Goal: Use online tool/utility: Utilize a website feature to perform a specific function

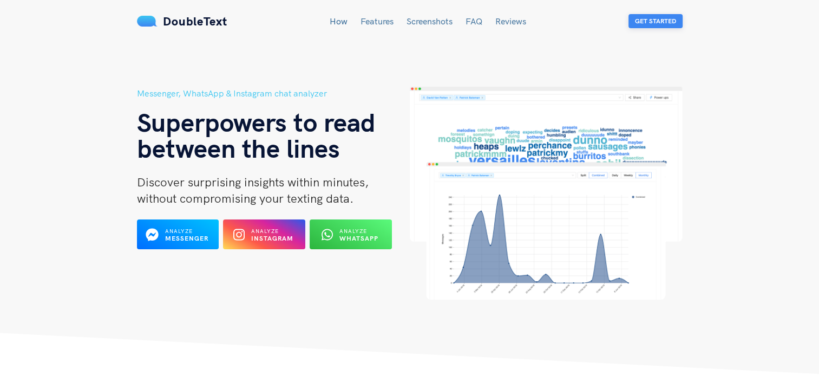
click at [640, 23] on button "Get Started" at bounding box center [656, 21] width 54 height 14
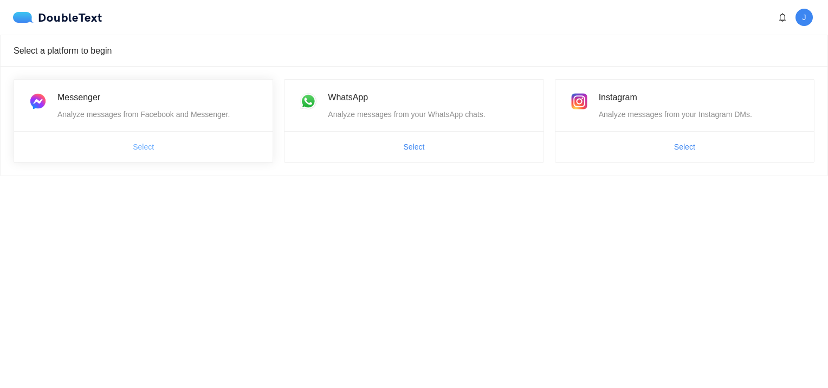
click at [154, 146] on button "Select" at bounding box center [143, 146] width 38 height 17
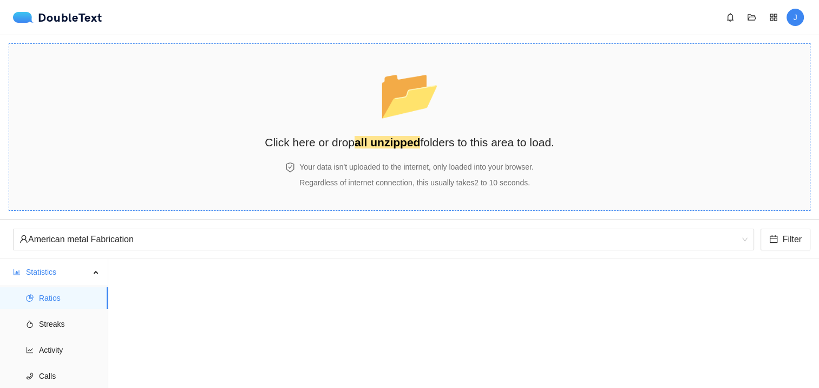
click at [318, 171] on h4 "Your data isn't uploaded to the internet, only loaded into your browser." at bounding box center [416, 167] width 235 height 12
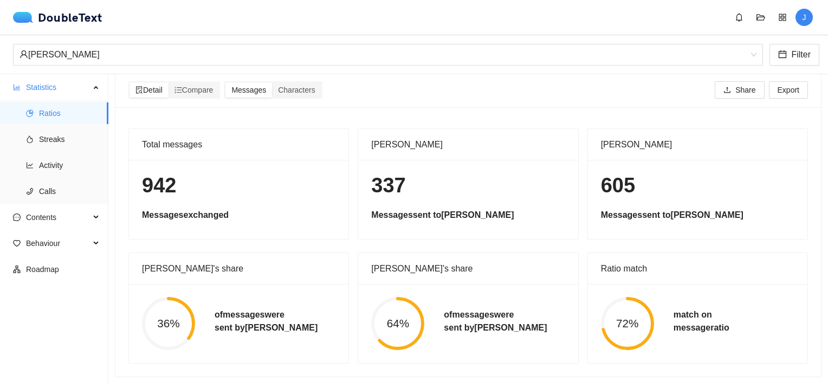
scroll to position [16, 0]
click at [180, 48] on div "Alice Cao" at bounding box center [382, 54] width 727 height 21
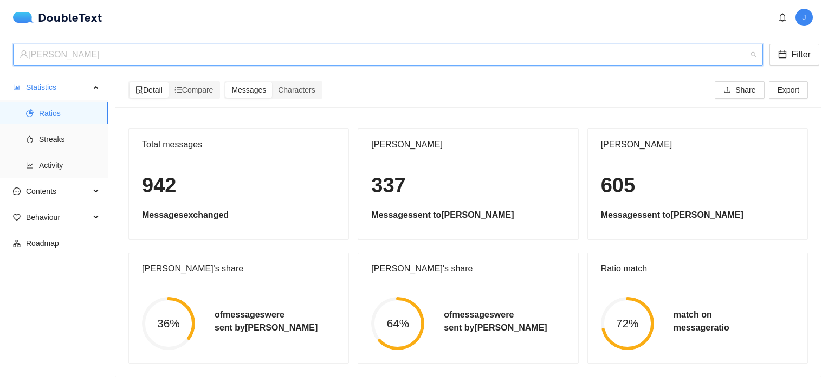
click at [180, 48] on div "Alice Cao" at bounding box center [382, 54] width 727 height 21
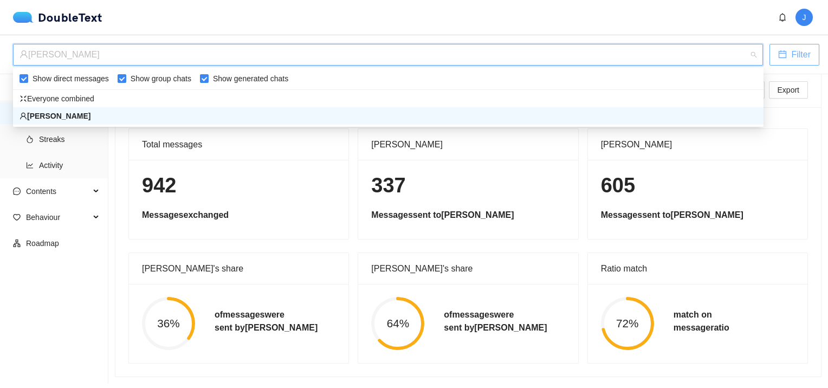
click at [776, 44] on button "Filter" at bounding box center [794, 55] width 50 height 22
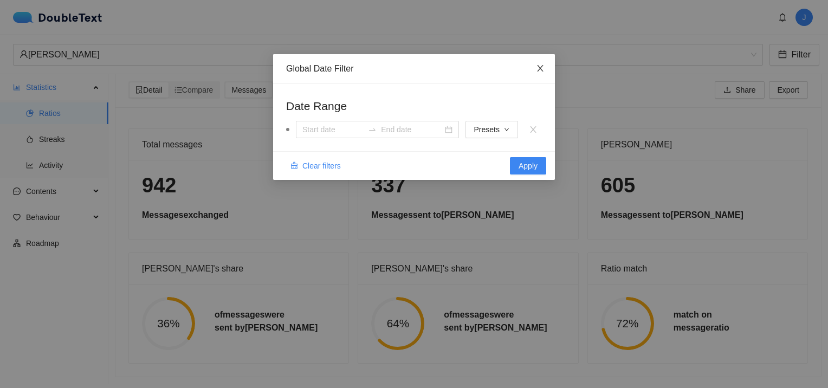
click at [542, 69] on icon "close" at bounding box center [540, 68] width 9 height 9
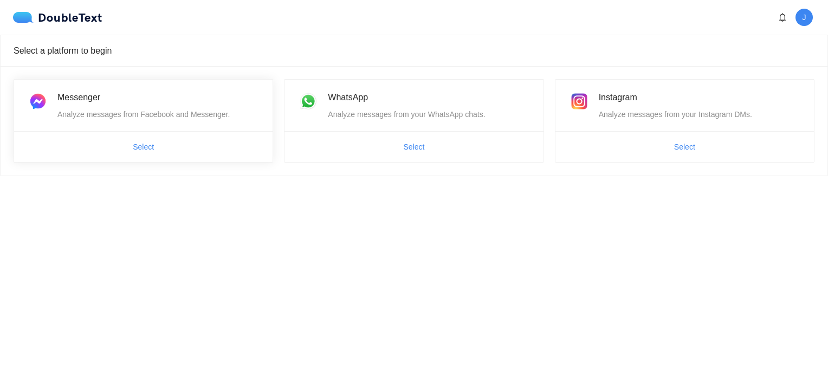
click at [193, 140] on span "Select" at bounding box center [143, 146] width 258 height 17
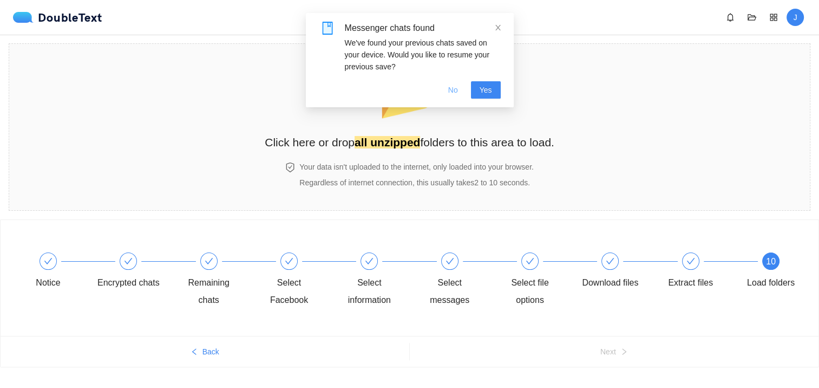
click at [457, 89] on span "No" at bounding box center [453, 90] width 10 height 12
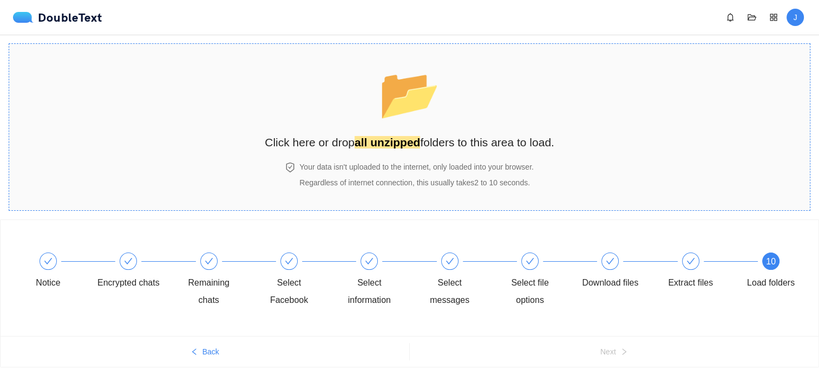
click at [415, 121] on span "📂" at bounding box center [410, 93] width 62 height 55
click at [390, 161] on h4 "Your data isn't uploaded to the internet, only loaded into your browser." at bounding box center [416, 167] width 235 height 12
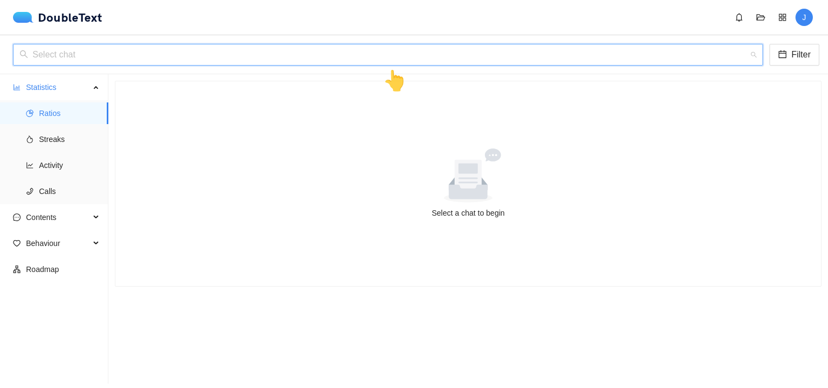
click at [44, 50] on input "search" at bounding box center [383, 54] width 729 height 21
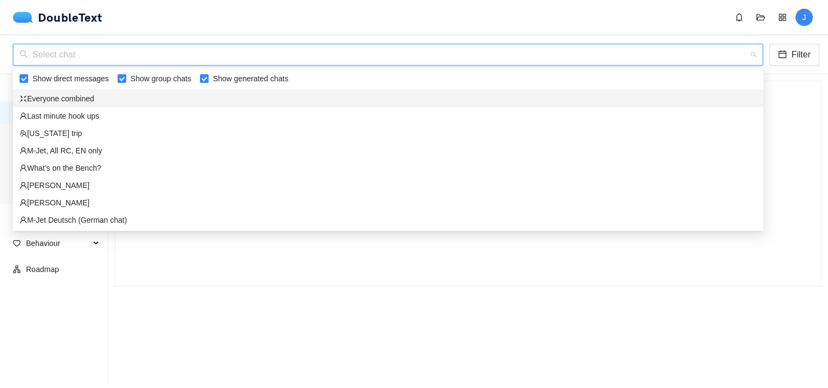
click at [118, 79] on input "Show group chats" at bounding box center [122, 78] width 9 height 9
checkbox input "false"
click at [200, 79] on input "Show generated chats" at bounding box center [204, 78] width 9 height 9
checkbox input "false"
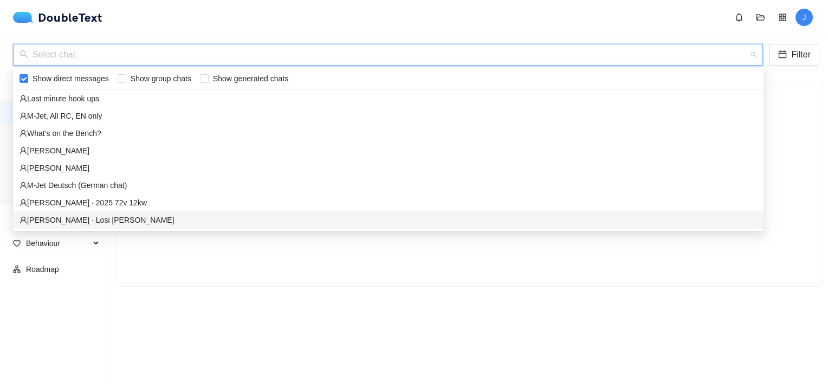
click at [74, 347] on ul "Statistics Ratios Streaks Activity Calls Contents Behaviour Roadmap" at bounding box center [54, 228] width 108 height 309
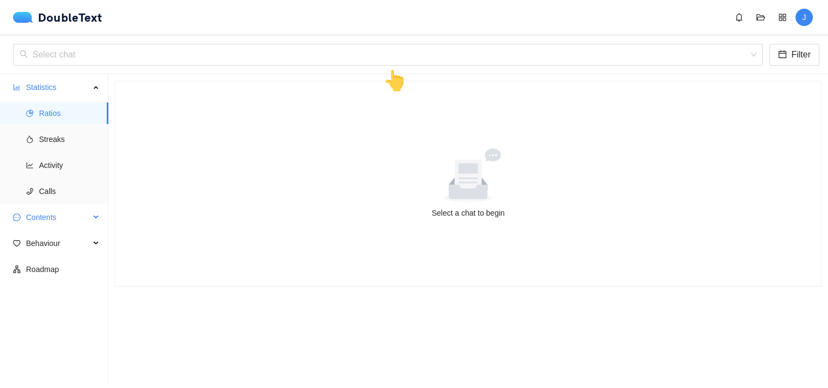
click at [54, 221] on span "Contents" at bounding box center [58, 217] width 64 height 22
click at [35, 49] on input "search" at bounding box center [383, 54] width 729 height 21
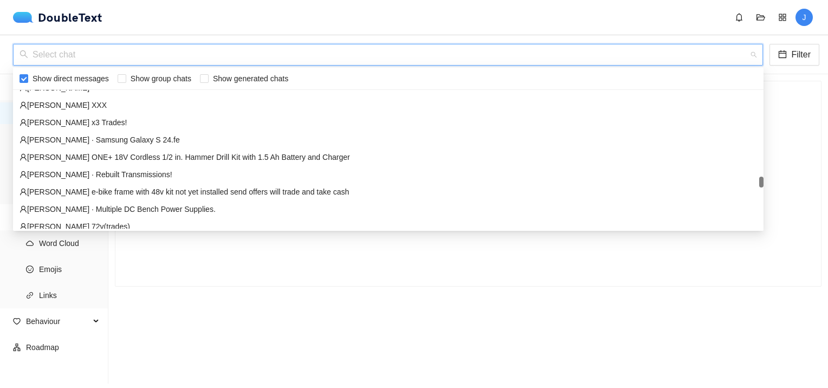
scroll to position [2004, 0]
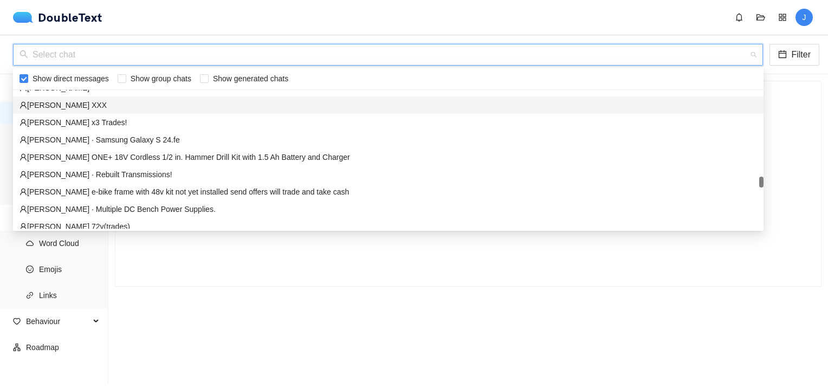
click at [804, 66] on div "Select chat Filter 👆" at bounding box center [414, 54] width 828 height 39
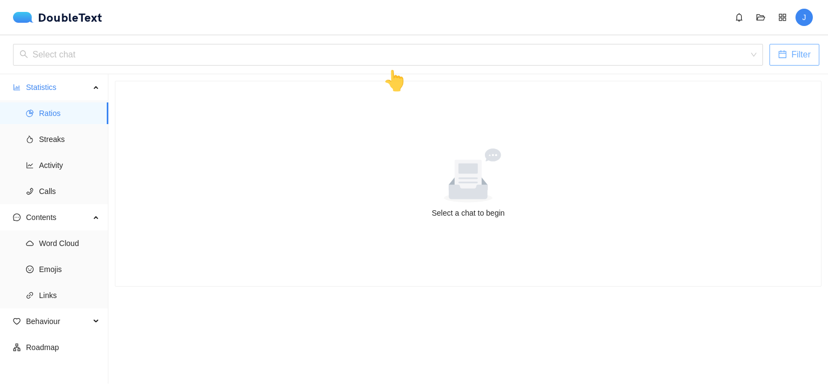
click at [795, 58] on span "Filter" at bounding box center [800, 55] width 19 height 14
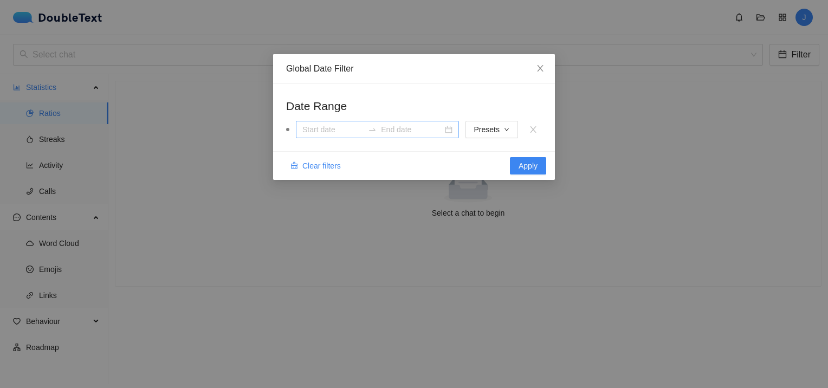
click at [451, 128] on div at bounding box center [377, 129] width 163 height 17
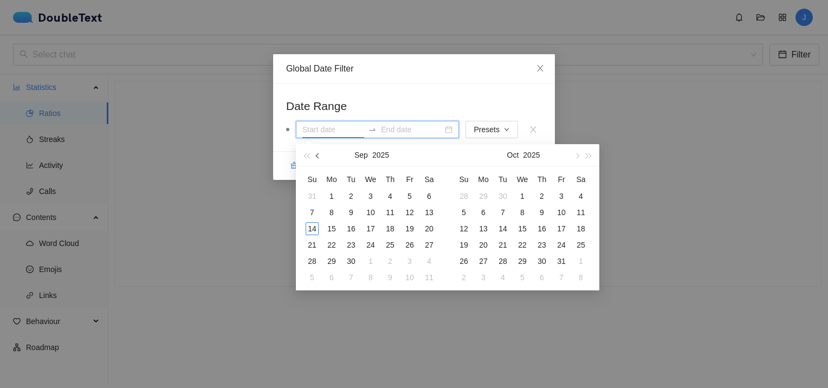
click at [318, 157] on span "button" at bounding box center [318, 155] width 5 height 5
click at [306, 155] on span "button" at bounding box center [305, 155] width 5 height 5
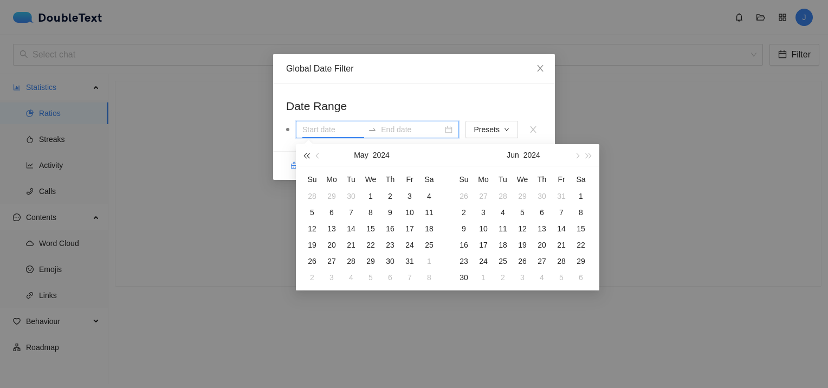
click at [306, 155] on span "button" at bounding box center [305, 155] width 5 height 5
click at [318, 156] on span "button" at bounding box center [318, 155] width 5 height 5
click at [576, 155] on span "button" at bounding box center [576, 155] width 5 height 5
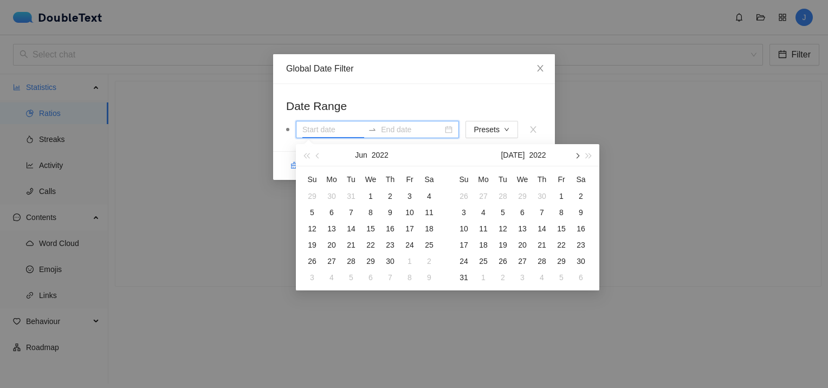
click at [576, 155] on span "button" at bounding box center [576, 155] width 5 height 5
click at [586, 154] on span "button" at bounding box center [588, 155] width 5 height 5
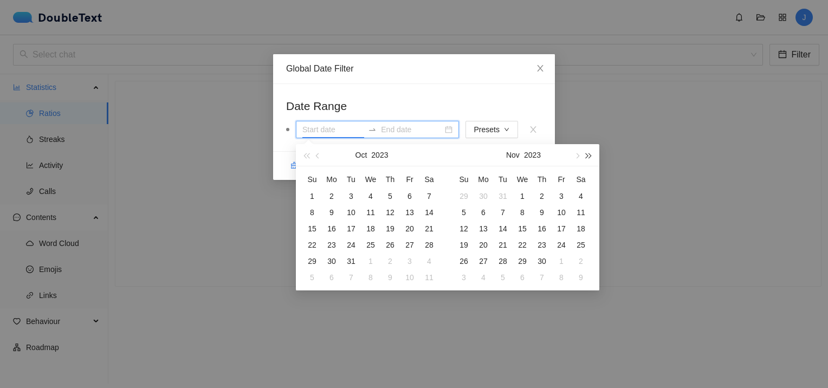
click at [586, 154] on span "button" at bounding box center [588, 155] width 5 height 5
type input "01 Oct 2024"
click at [351, 195] on div "1" at bounding box center [350, 196] width 13 height 13
type input "04 Oct 2024"
click at [589, 155] on span "button" at bounding box center [588, 155] width 5 height 5
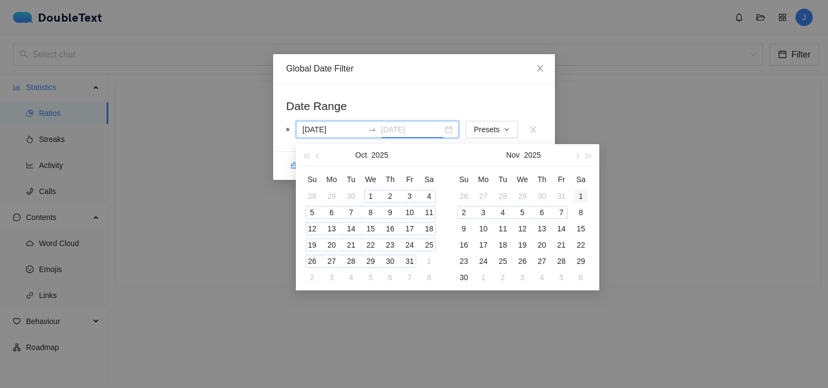
type input "01 Nov 2025"
click at [581, 198] on div "1" at bounding box center [580, 196] width 13 height 13
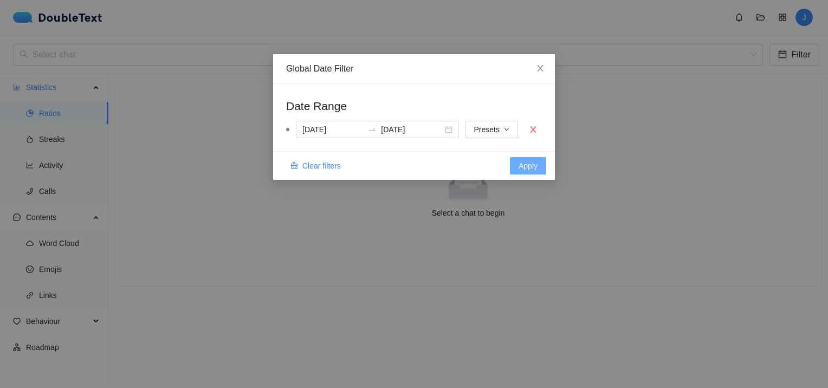
click at [520, 160] on span "Apply" at bounding box center [527, 166] width 19 height 12
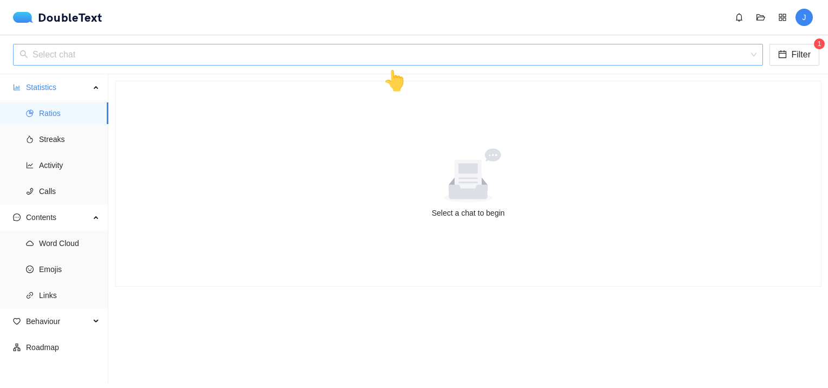
click at [123, 49] on input "search" at bounding box center [383, 54] width 729 height 21
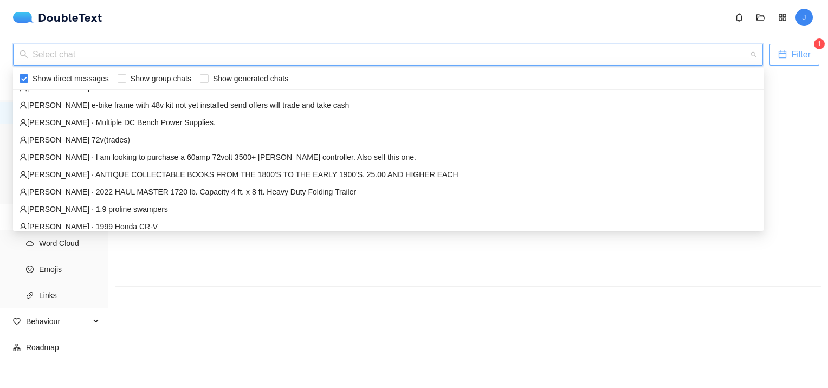
click at [800, 56] on span "Filter" at bounding box center [800, 55] width 19 height 14
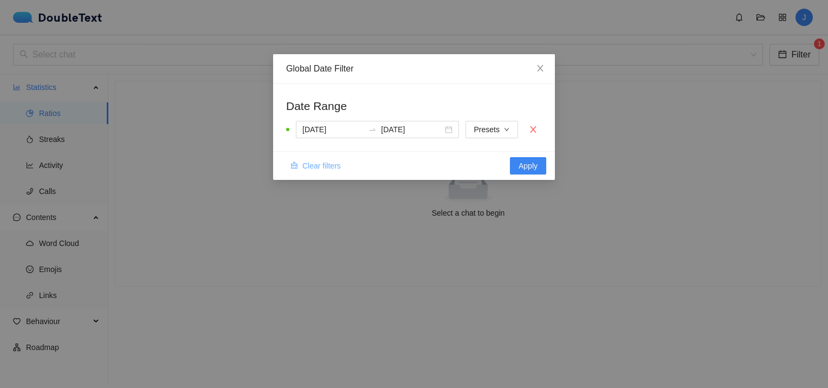
click at [324, 162] on span "Clear filters" at bounding box center [321, 166] width 38 height 12
click at [543, 69] on icon "close" at bounding box center [540, 68] width 9 height 9
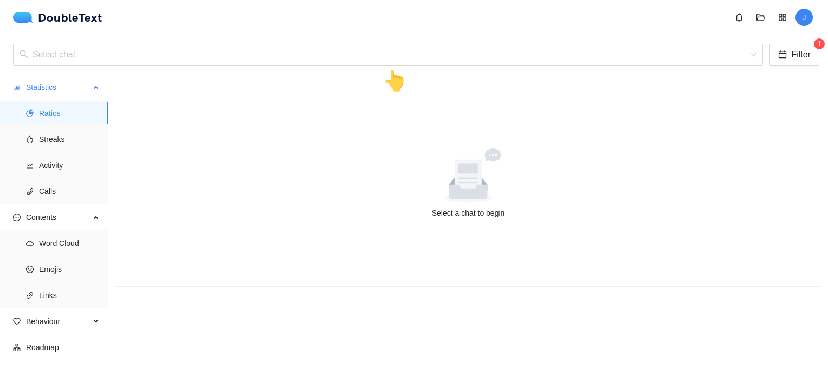
click at [35, 84] on span "Statistics" at bounding box center [58, 87] width 64 height 22
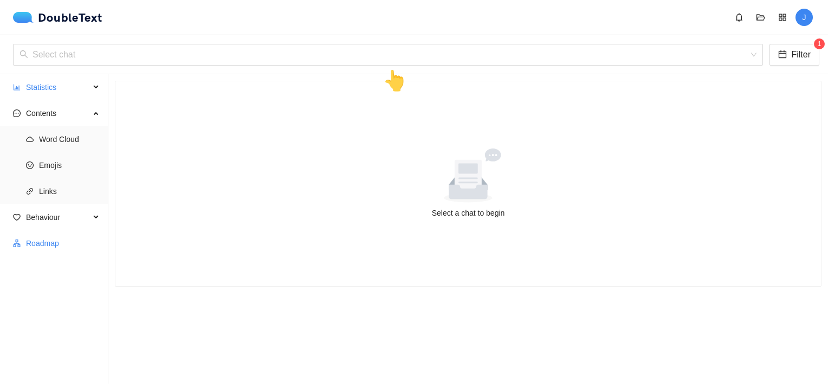
click at [41, 247] on span "Roadmap" at bounding box center [63, 243] width 74 height 22
click at [398, 58] on input "search" at bounding box center [383, 54] width 729 height 21
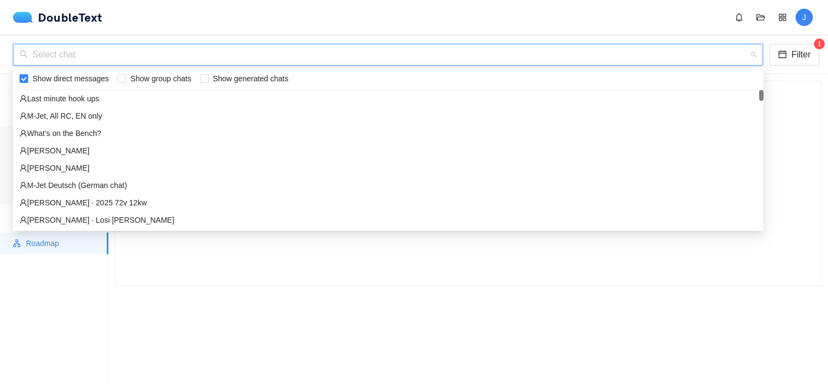
drag, startPoint x: 760, startPoint y: 161, endPoint x: 748, endPoint y: 47, distance: 114.8
click at [748, 47] on body "DoubleText J 📂 Click here or drop all unzipped folders to this area to load. Yo…" at bounding box center [414, 194] width 828 height 388
click at [71, 57] on input "search" at bounding box center [383, 54] width 729 height 21
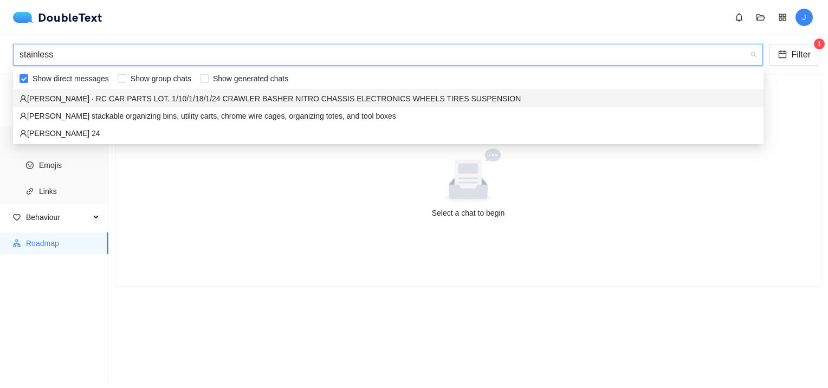
drag, startPoint x: 60, startPoint y: 55, endPoint x: 7, endPoint y: 51, distance: 52.7
click at [7, 51] on div "stainless Select chat Filter 1 👆" at bounding box center [414, 54] width 828 height 39
click at [140, 50] on input "stainless" at bounding box center [383, 54] width 729 height 21
drag, startPoint x: 138, startPoint y: 50, endPoint x: -2, endPoint y: 42, distance: 140.5
click at [0, 42] on html "DoubleText J 📂 Click here or drop all unzipped folders to this area to load. Yo…" at bounding box center [414, 194] width 828 height 388
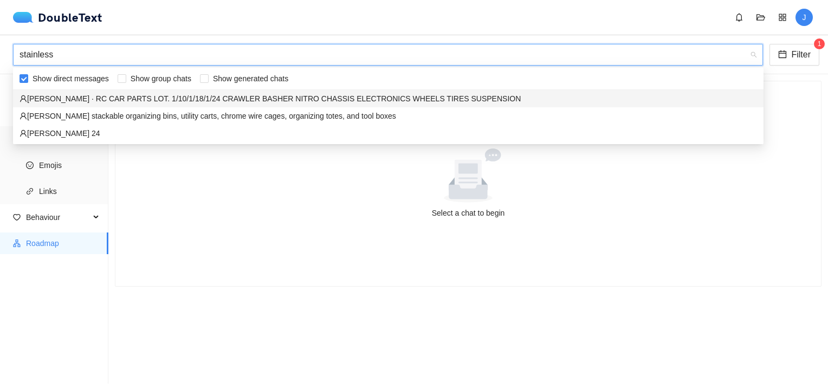
type input "stainless"
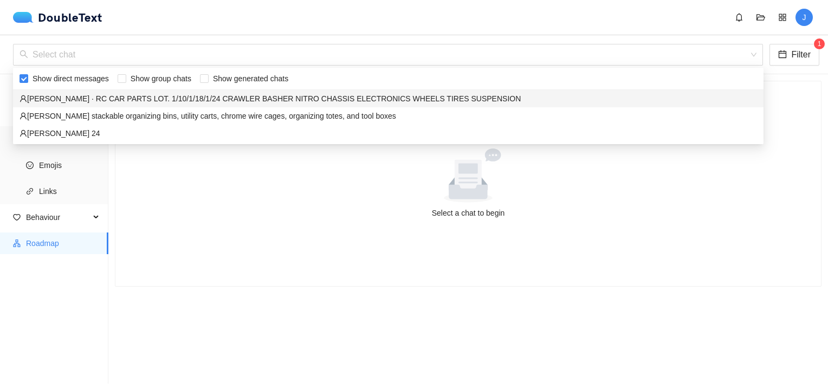
click at [0, 42] on html "DoubleText J 📂 Click here or drop all unzipped folders to this area to load. Yo…" at bounding box center [414, 194] width 828 height 388
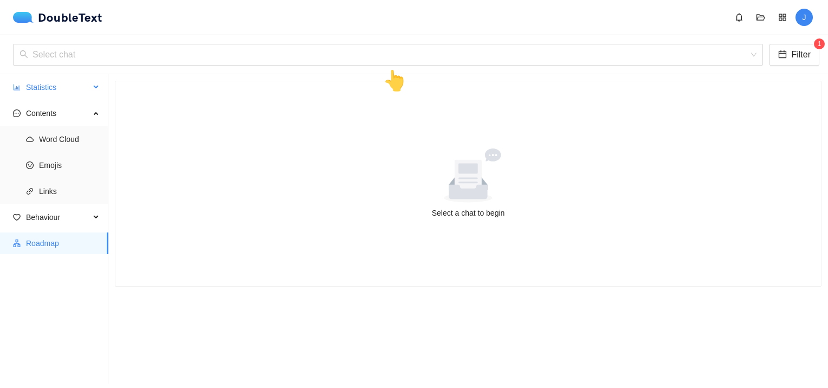
click at [97, 87] on icon at bounding box center [96, 87] width 5 height 0
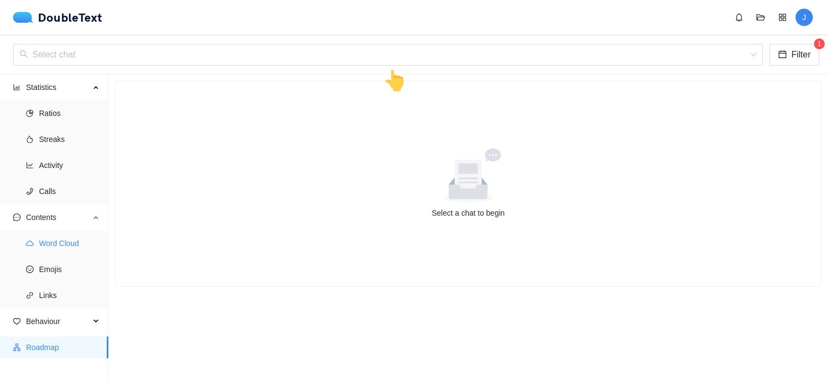
click at [51, 242] on span "Word Cloud" at bounding box center [69, 243] width 61 height 22
click at [145, 43] on div "Select chat Filter 1 👆" at bounding box center [414, 54] width 828 height 39
click at [147, 55] on input "search" at bounding box center [383, 54] width 729 height 21
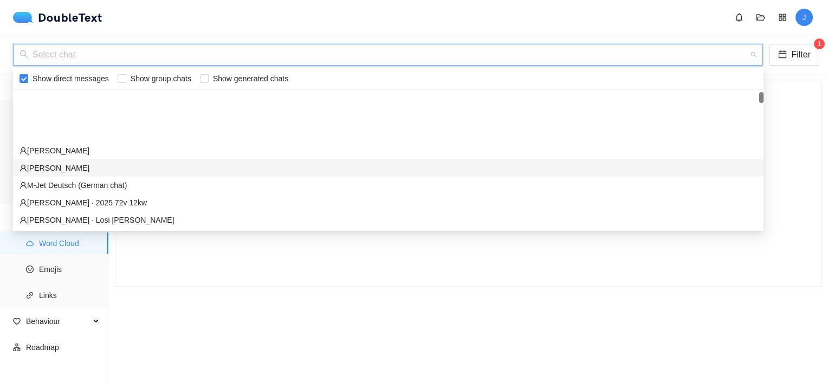
scroll to position [54, 0]
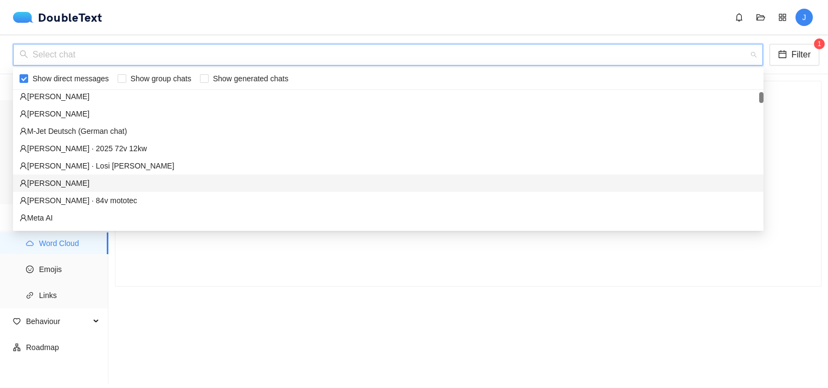
click at [162, 178] on div "Sean Freese" at bounding box center [387, 183] width 737 height 12
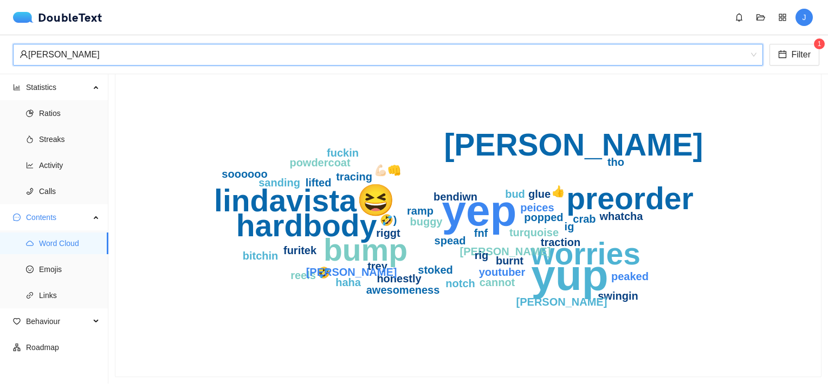
scroll to position [55, 0]
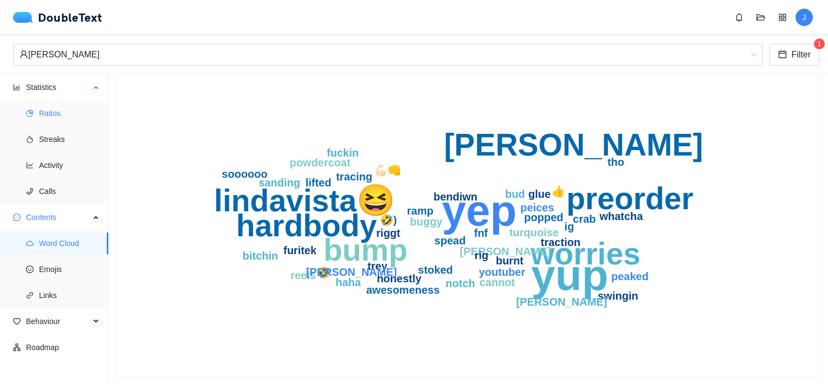
click at [54, 108] on span "Ratios" at bounding box center [69, 113] width 61 height 22
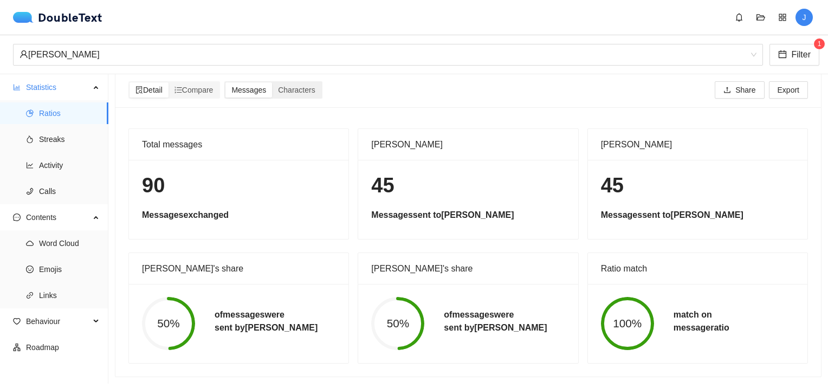
click at [243, 90] on div "Messages Characters" at bounding box center [272, 89] width 97 height 17
click at [244, 87] on div "Messages" at bounding box center [248, 89] width 47 height 15
click at [225, 82] on input "Messages" at bounding box center [225, 82] width 0 height 0
click at [255, 86] on span "Messages" at bounding box center [248, 90] width 35 height 9
click at [225, 82] on input "Messages" at bounding box center [225, 82] width 0 height 0
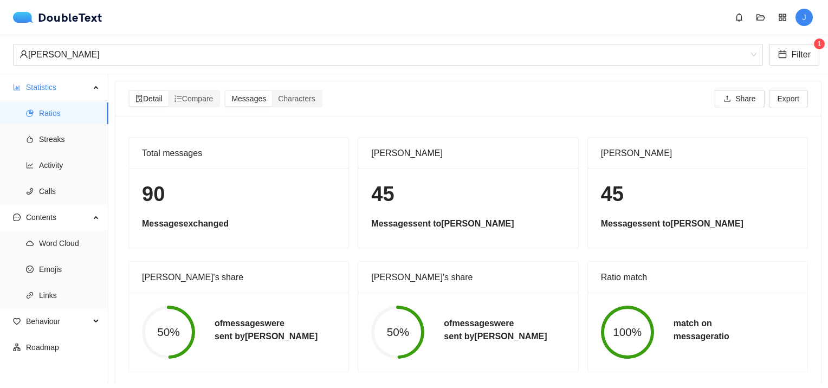
scroll to position [0, 0]
click at [44, 324] on span "Behaviour" at bounding box center [58, 321] width 64 height 22
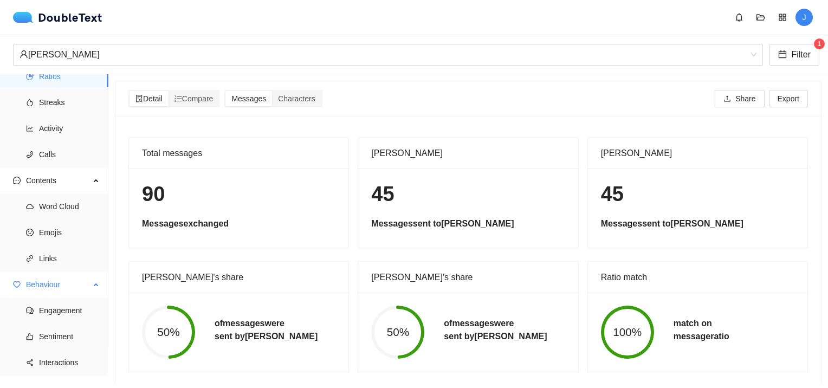
scroll to position [52, 0]
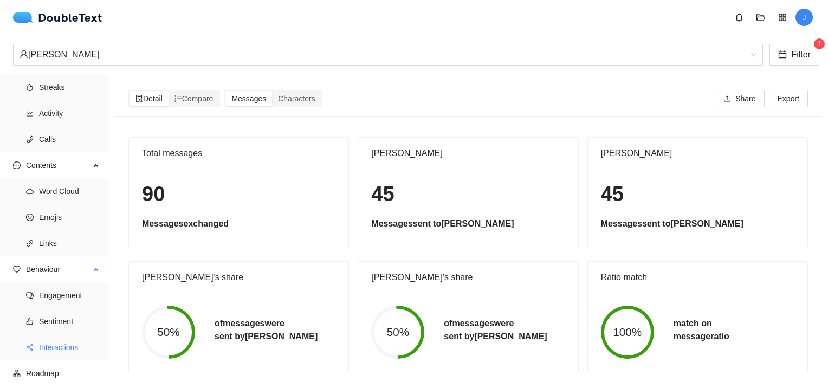
click at [53, 351] on span "Interactions" at bounding box center [69, 347] width 61 height 22
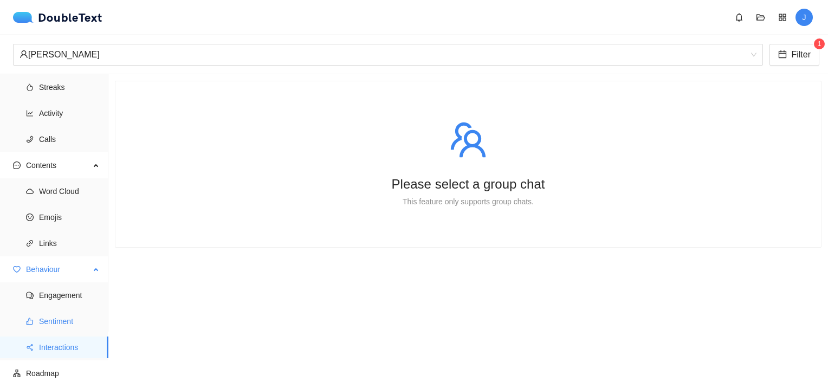
click at [54, 320] on span "Sentiment" at bounding box center [69, 321] width 61 height 22
